Goal: Task Accomplishment & Management: Use online tool/utility

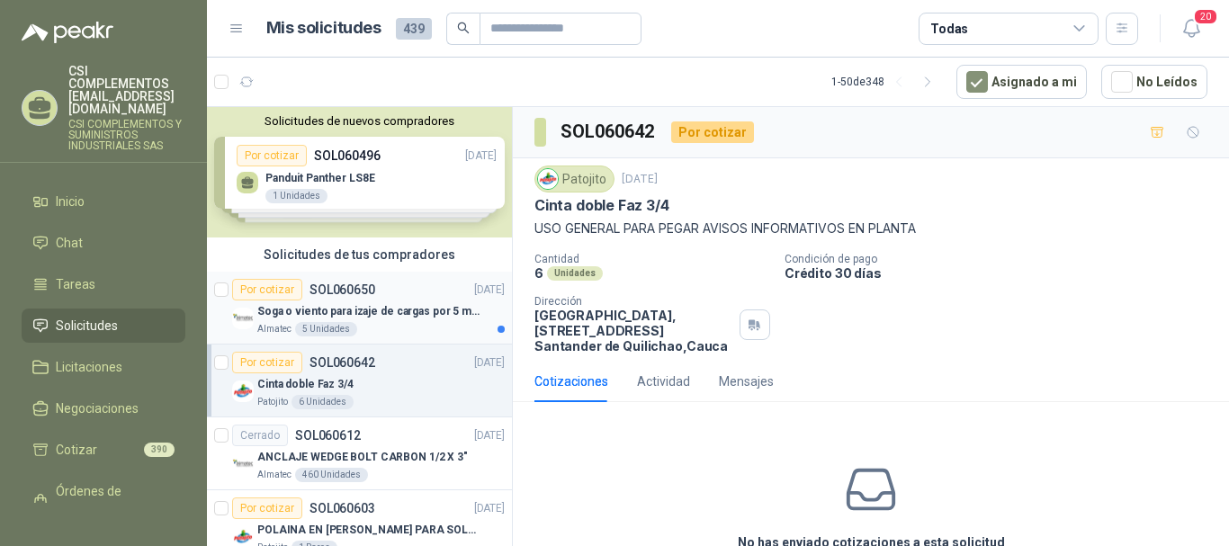
click at [357, 292] on p "SOL060650" at bounding box center [343, 289] width 66 height 13
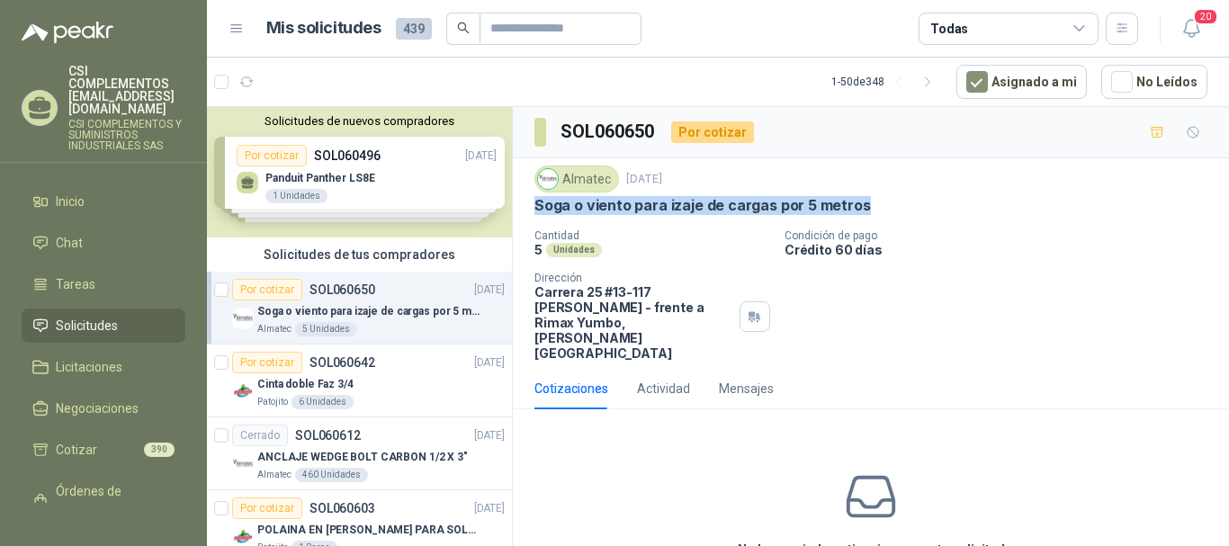
drag, startPoint x: 535, startPoint y: 209, endPoint x: 857, endPoint y: 214, distance: 321.3
click at [857, 214] on p "Soga o viento para izaje de cargas por 5 metros" at bounding box center [703, 205] width 337 height 19
copy p "Soga o viento para izaje de cargas por 5 metros"
